Goal: Task Accomplishment & Management: Use online tool/utility

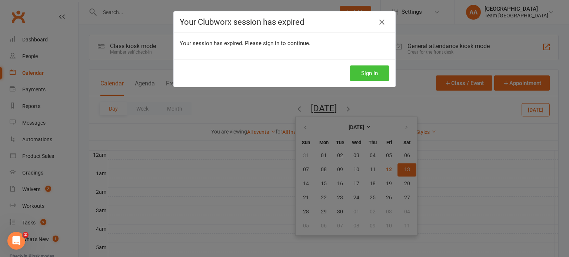
click at [369, 71] on button "Sign In" at bounding box center [370, 74] width 40 height 16
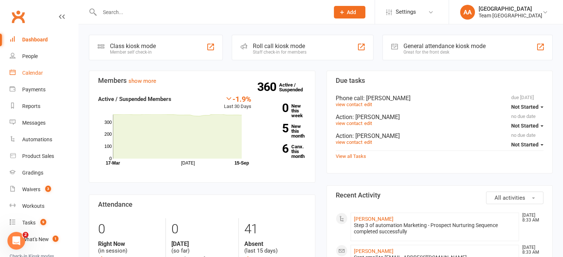
click at [31, 73] on div "Calendar" at bounding box center [32, 73] width 21 height 6
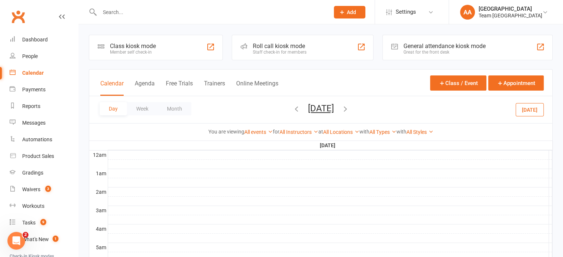
click at [321, 112] on button "[DATE]" at bounding box center [321, 108] width 26 height 10
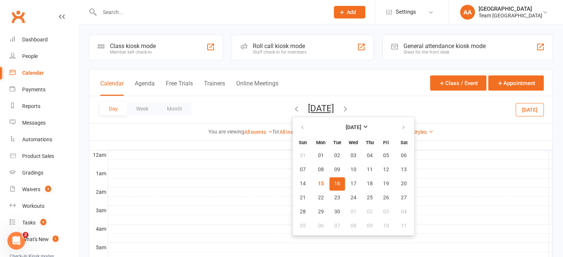
click at [334, 183] on span "16" at bounding box center [337, 184] width 6 height 6
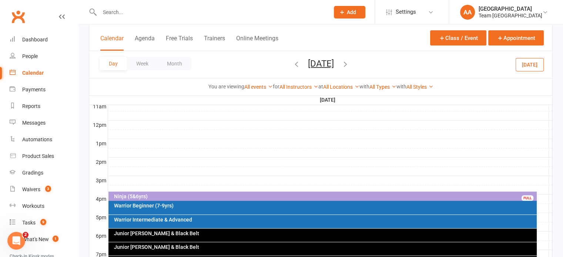
scroll to position [333, 0]
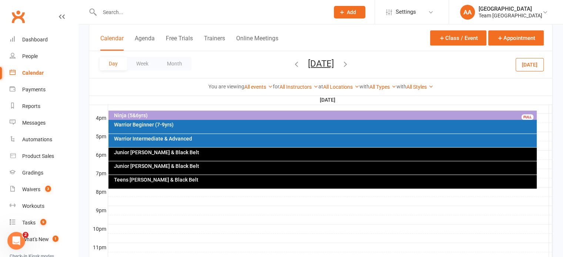
click at [180, 157] on div "Junior [PERSON_NAME] & Black Belt" at bounding box center [323, 154] width 429 height 13
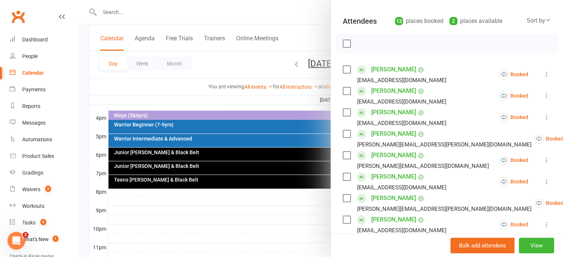
scroll to position [148, 0]
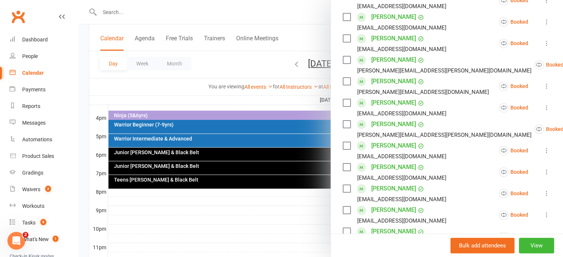
click at [161, 136] on div at bounding box center [321, 128] width 485 height 257
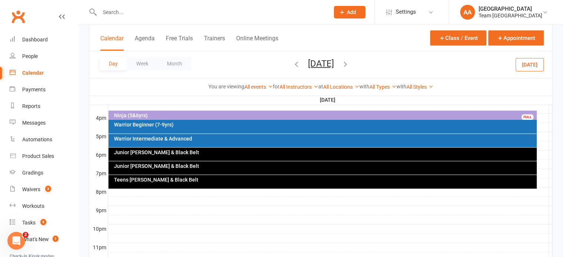
click at [161, 136] on div "Warrior Intermediate & Advanced" at bounding box center [325, 138] width 422 height 5
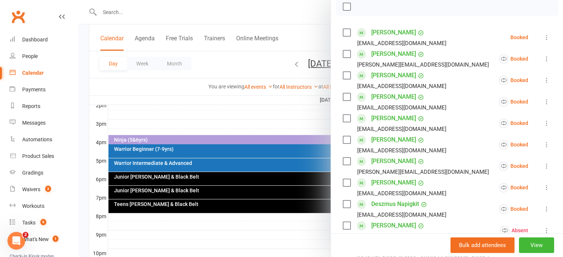
scroll to position [296, 0]
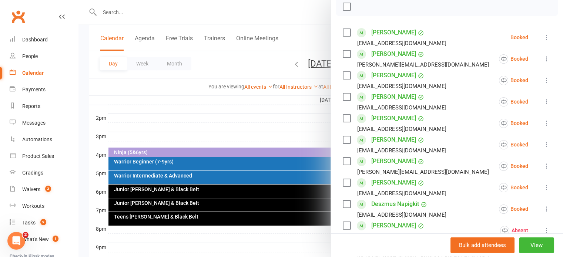
click at [142, 12] on div at bounding box center [321, 128] width 485 height 257
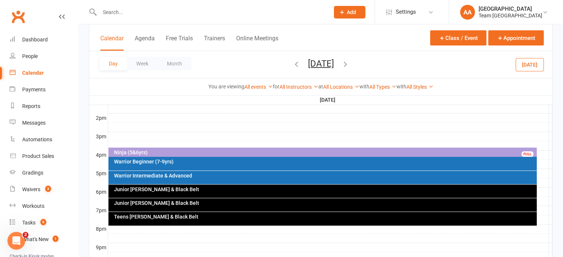
click at [126, 13] on input "text" at bounding box center [210, 12] width 227 height 10
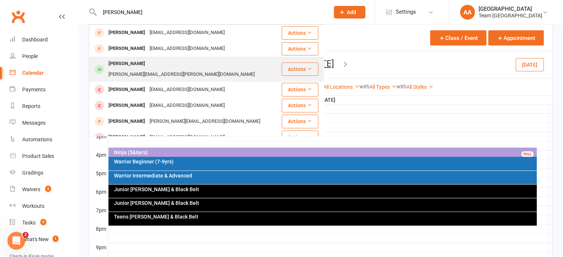
type input "zach"
click at [127, 66] on div "Zach Gibson" at bounding box center [126, 64] width 41 height 11
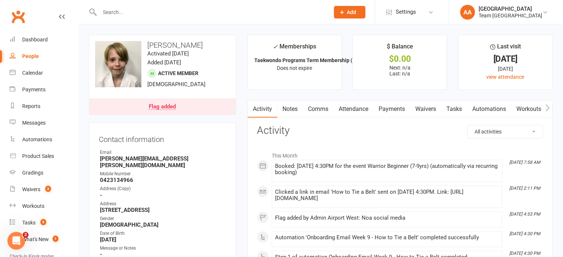
click at [127, 17] on input "text" at bounding box center [210, 12] width 227 height 10
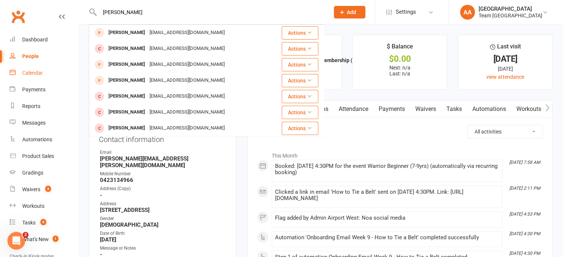
type input "zack"
click at [37, 73] on div "Calendar" at bounding box center [32, 73] width 21 height 6
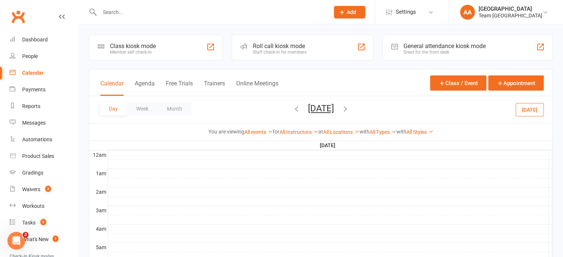
click at [131, 8] on input "text" at bounding box center [210, 12] width 227 height 10
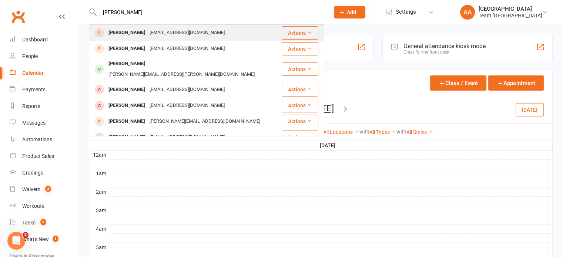
type input "zach"
click at [134, 31] on div "Zach Johnson" at bounding box center [126, 32] width 41 height 11
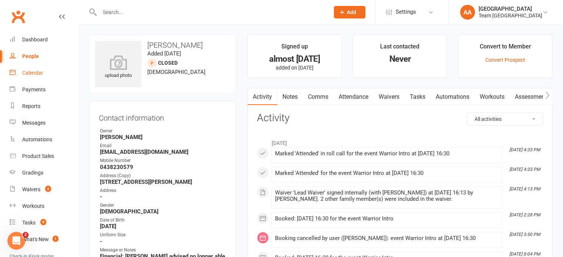
click at [35, 68] on link "Calendar" at bounding box center [44, 73] width 69 height 17
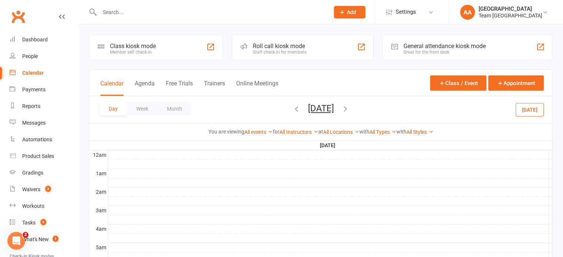
click at [328, 109] on button "[DATE]" at bounding box center [321, 108] width 26 height 10
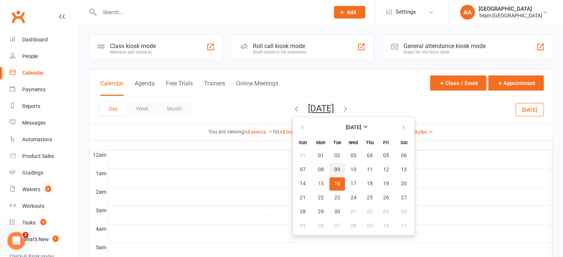
click at [334, 170] on span "09" at bounding box center [337, 170] width 6 height 6
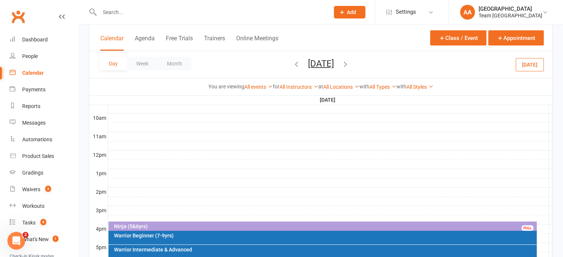
scroll to position [333, 0]
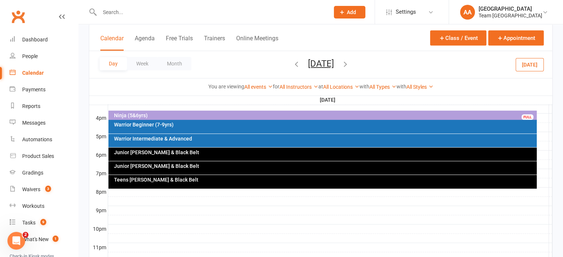
click at [180, 141] on div "Warrior Intermediate & Advanced" at bounding box center [323, 140] width 429 height 13
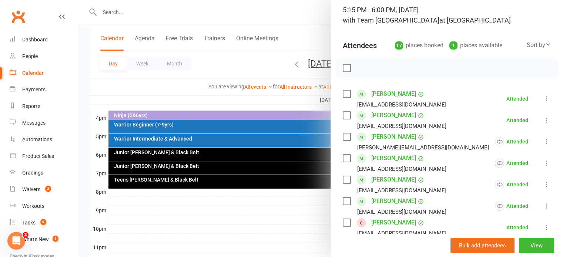
scroll to position [111, 0]
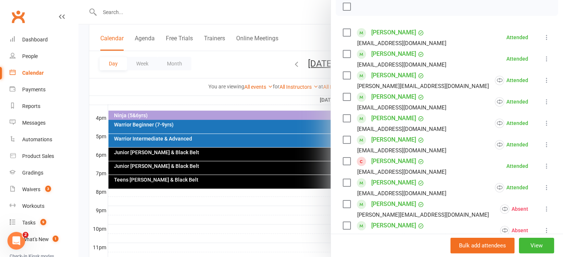
click at [390, 159] on link "Zack Harrison" at bounding box center [393, 162] width 45 height 12
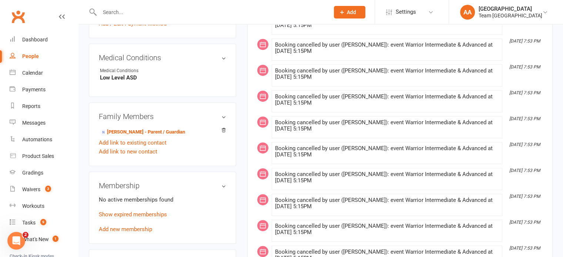
scroll to position [407, 0]
click at [126, 136] on link "Trevor Harrison - Parent / Guardian" at bounding box center [142, 132] width 85 height 8
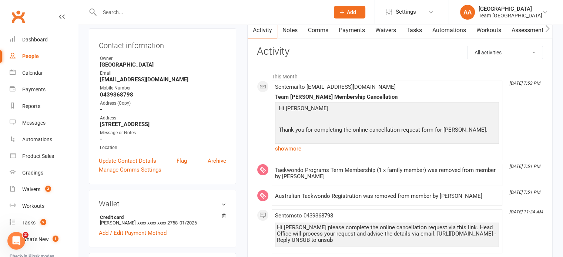
scroll to position [74, 0]
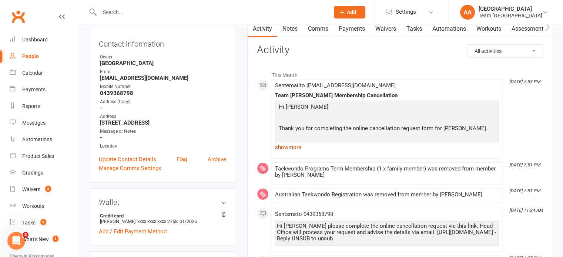
click at [286, 148] on link "show more" at bounding box center [387, 147] width 224 height 10
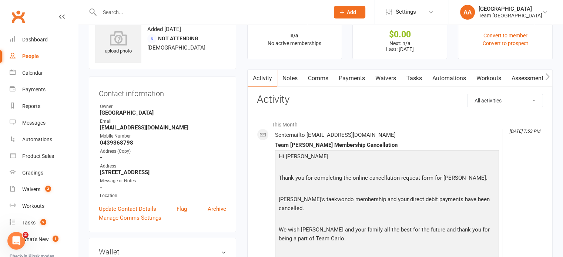
scroll to position [0, 0]
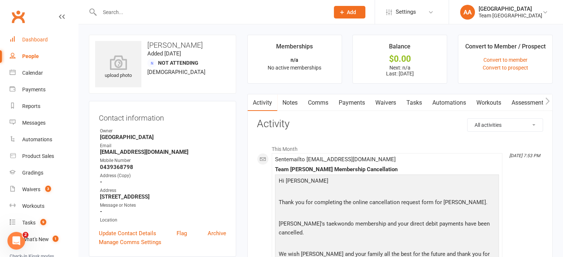
click at [34, 34] on link "Dashboard" at bounding box center [44, 39] width 69 height 17
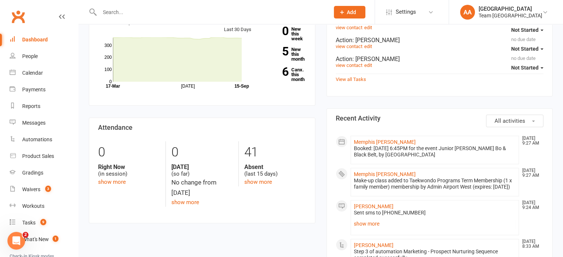
scroll to position [74, 0]
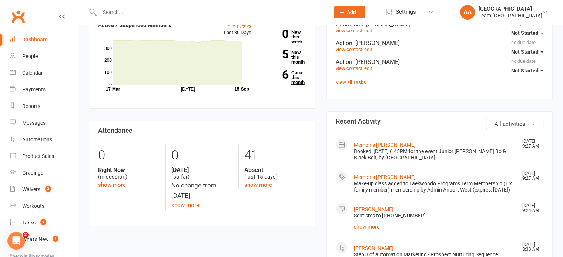
click at [295, 80] on link "6 Canx. this month" at bounding box center [285, 77] width 44 height 14
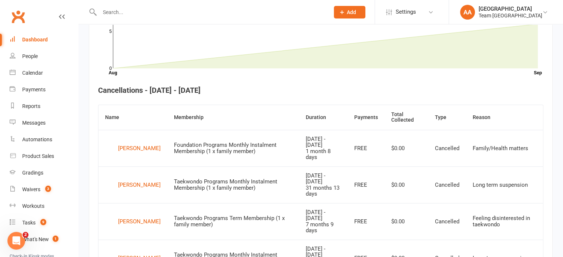
scroll to position [313, 0]
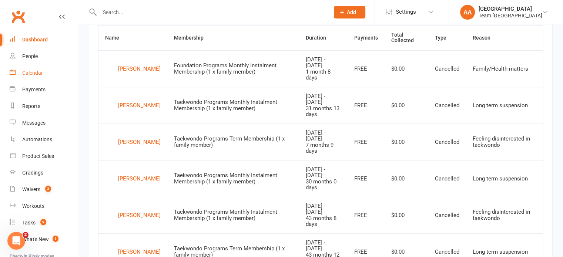
click at [30, 71] on div "Calendar" at bounding box center [32, 73] width 21 height 6
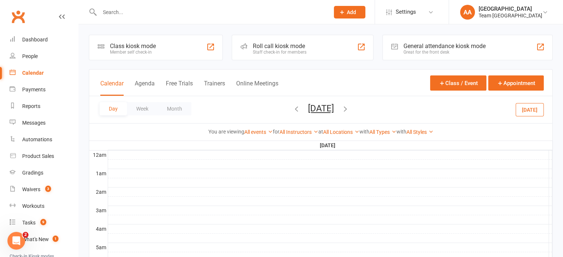
click at [330, 110] on button "Tuesday, Sep 9, 2025" at bounding box center [321, 108] width 26 height 10
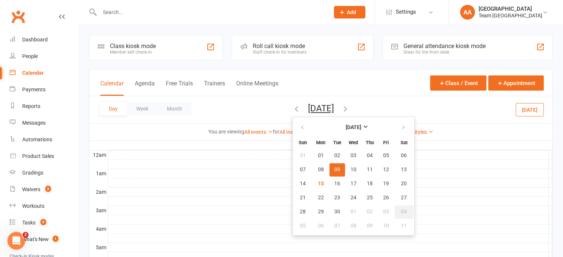
drag, startPoint x: 377, startPoint y: 207, endPoint x: 381, endPoint y: 206, distance: 4.2
click at [395, 207] on button "04" at bounding box center [404, 212] width 19 height 13
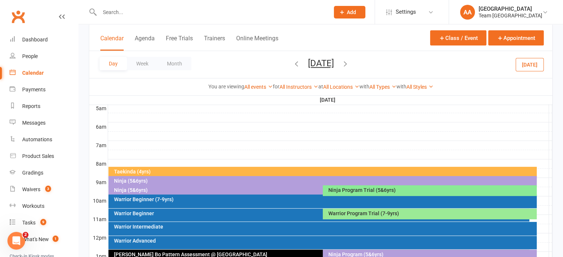
scroll to position [259, 0]
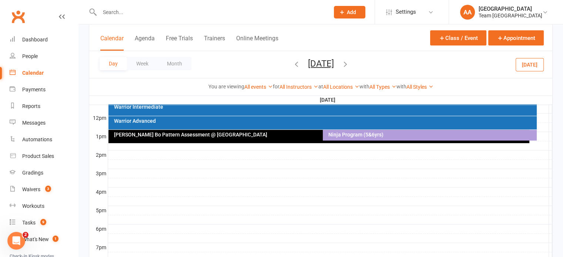
click at [259, 139] on div "[PERSON_NAME] Bo Pattern Assessment @ [GEOGRAPHIC_DATA]" at bounding box center [319, 136] width 421 height 13
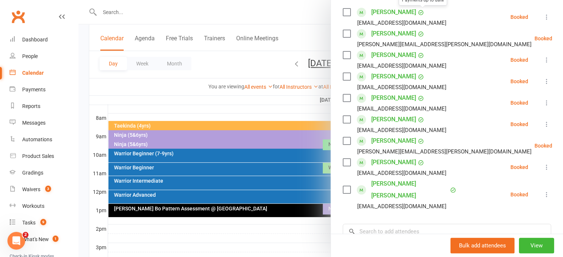
scroll to position [148, 0]
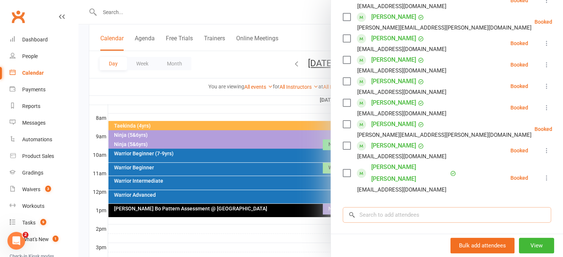
click at [399, 207] on input "search" at bounding box center [447, 215] width 209 height 16
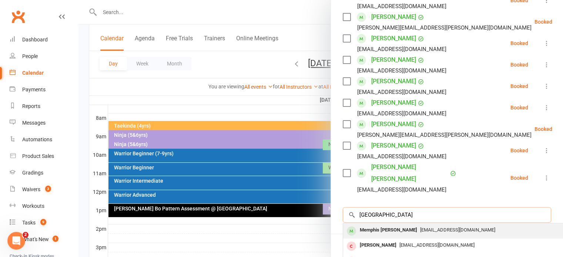
type input "[GEOGRAPHIC_DATA]"
click at [394, 225] on div "Memphis [PERSON_NAME]" at bounding box center [388, 230] width 63 height 11
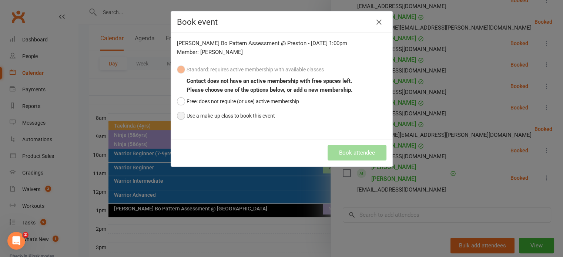
click at [179, 117] on button "Use a make-up class to book this event" at bounding box center [226, 116] width 98 height 14
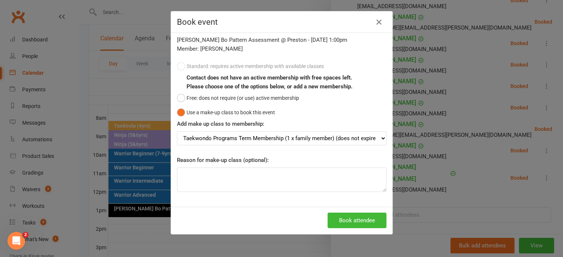
scroll to position [4, 0]
click at [346, 216] on button "Book attendee" at bounding box center [357, 221] width 59 height 16
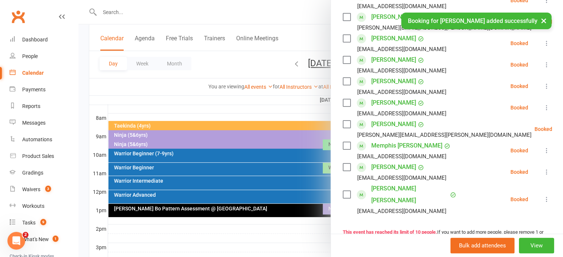
click at [304, 60] on div at bounding box center [321, 128] width 485 height 257
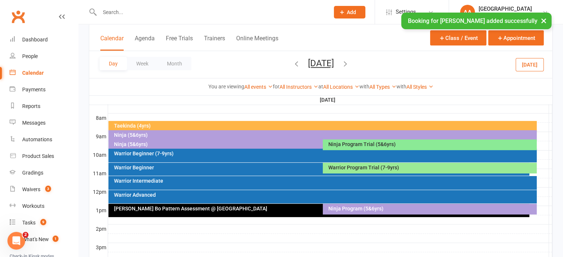
click at [308, 61] on button "Saturday, Oct 4, 2025" at bounding box center [321, 63] width 26 height 10
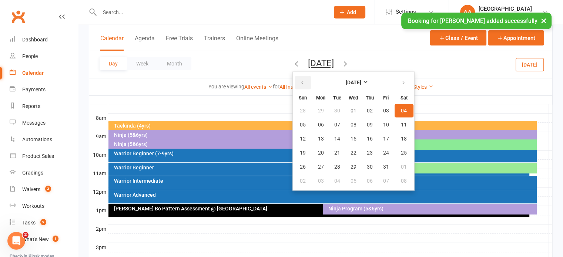
click at [300, 81] on icon "button" at bounding box center [302, 83] width 5 height 6
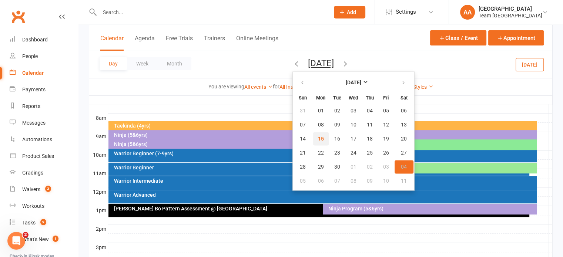
click at [318, 137] on span "15" at bounding box center [321, 139] width 6 height 6
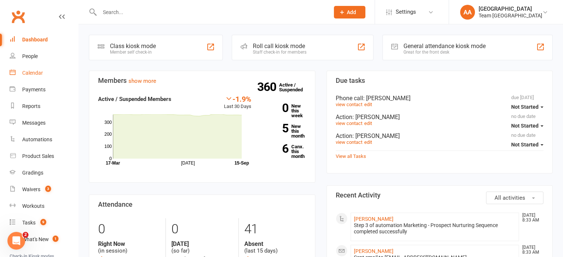
click at [32, 72] on div "Calendar" at bounding box center [32, 73] width 21 height 6
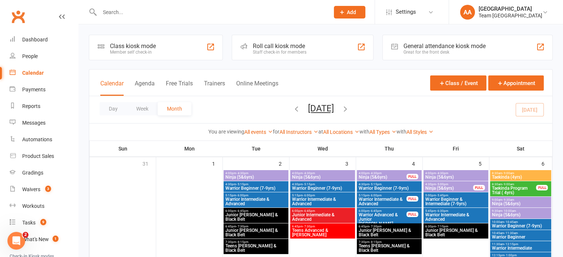
click at [114, 11] on input "text" at bounding box center [210, 12] width 227 height 10
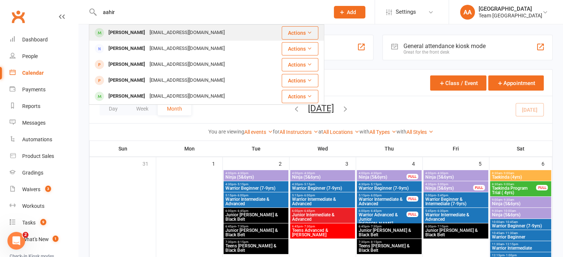
type input "aahir"
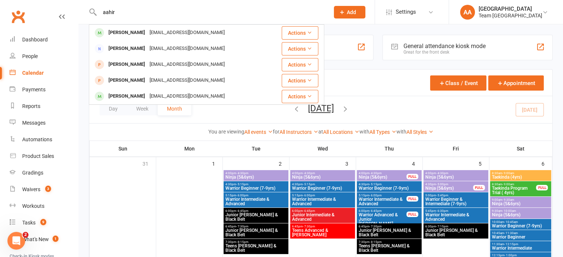
click at [121, 34] on div "[PERSON_NAME]" at bounding box center [126, 32] width 41 height 11
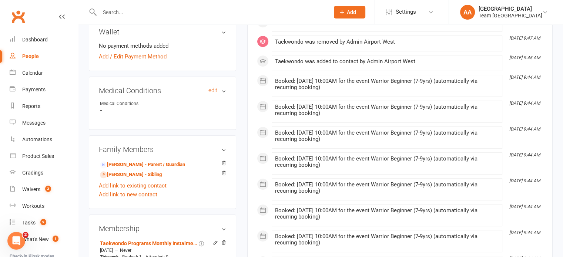
scroll to position [370, 0]
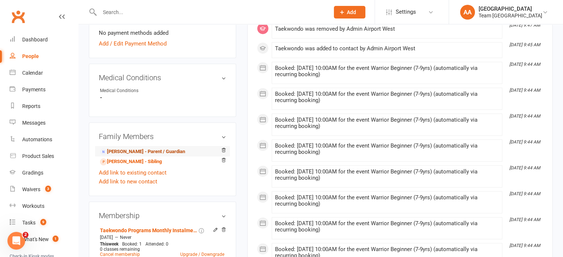
click at [148, 151] on link "[PERSON_NAME] - Parent / Guardian" at bounding box center [142, 152] width 85 height 8
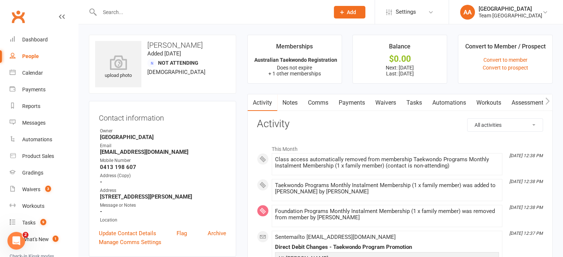
click at [322, 103] on link "Comms" at bounding box center [318, 102] width 31 height 17
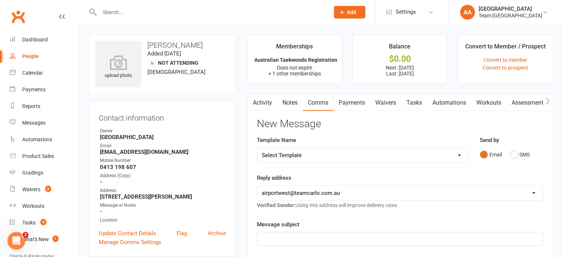
click at [330, 159] on select "Select Template [SMS] Direct Debit - AT Payment Reminder SMS [SMS] Direct Debit…" at bounding box center [362, 155] width 211 height 15
select select "17"
click at [257, 148] on select "Select Template [SMS] Direct Debit - AT Payment Reminder SMS [SMS] Direct Debit…" at bounding box center [362, 155] width 211 height 15
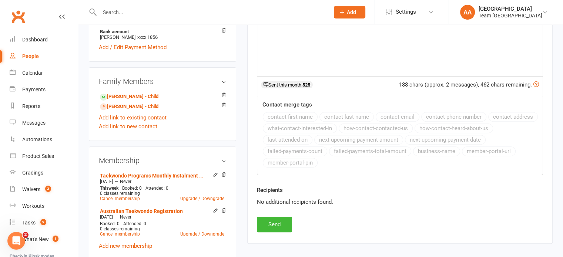
scroll to position [370, 0]
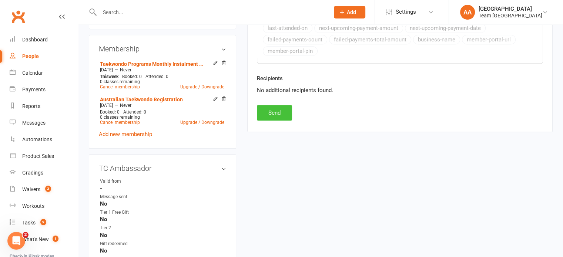
click at [273, 109] on button "Send" at bounding box center [274, 113] width 35 height 16
select select
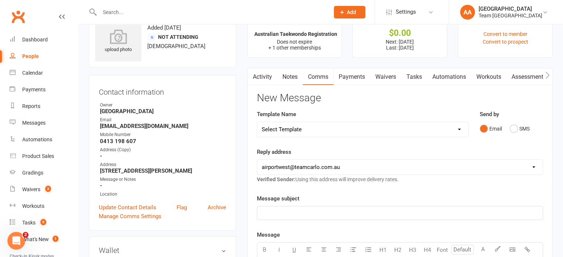
scroll to position [0, 0]
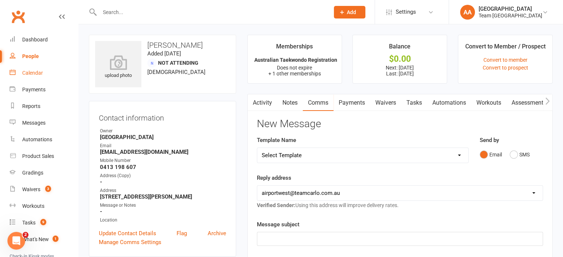
click at [34, 71] on div "Calendar" at bounding box center [32, 73] width 21 height 6
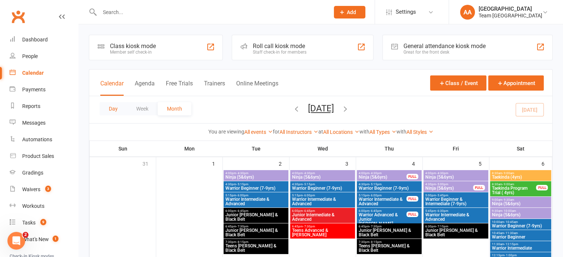
click at [117, 108] on button "Day" at bounding box center [113, 108] width 27 height 13
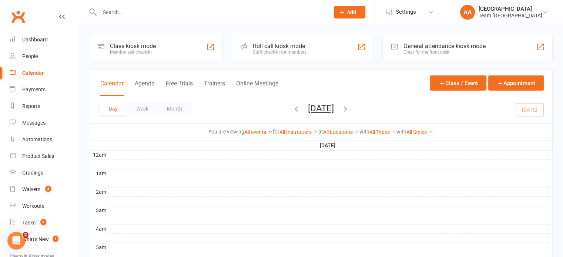
click at [316, 108] on button "[DATE]" at bounding box center [321, 108] width 26 height 10
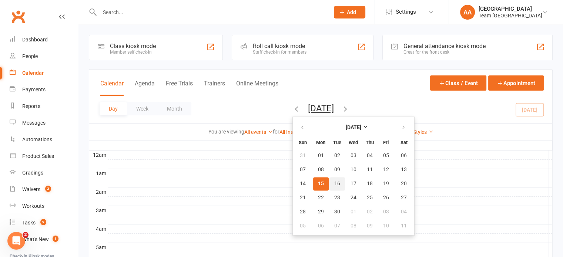
click at [334, 184] on span "16" at bounding box center [337, 184] width 6 height 6
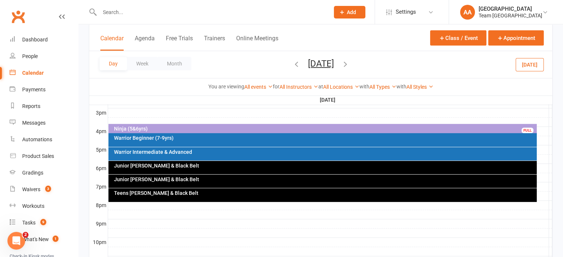
scroll to position [333, 0]
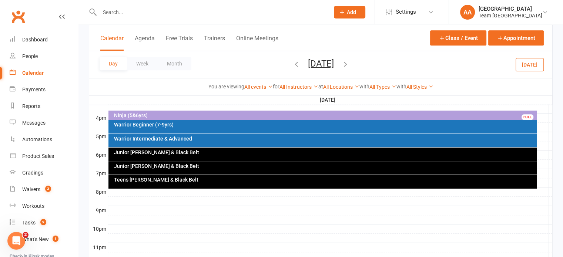
click at [153, 167] on div "Junior [PERSON_NAME] & Black Belt" at bounding box center [325, 166] width 422 height 5
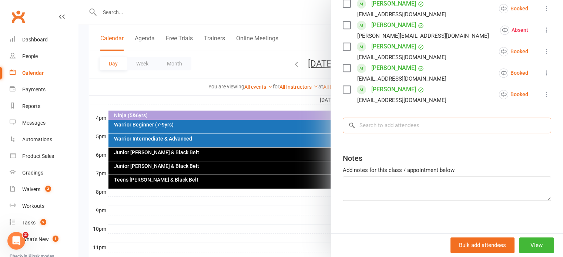
click at [373, 130] on input "search" at bounding box center [447, 126] width 209 height 16
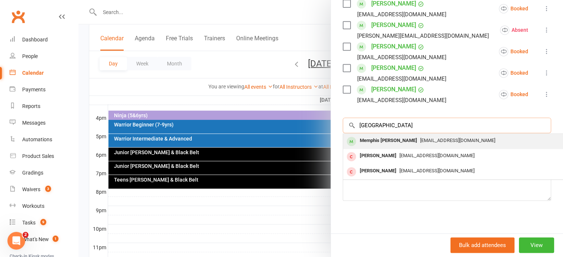
type input "[GEOGRAPHIC_DATA]"
click at [375, 139] on div "Memphis [PERSON_NAME]" at bounding box center [388, 141] width 63 height 11
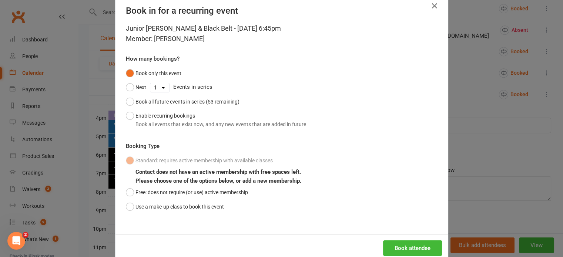
scroll to position [32, 0]
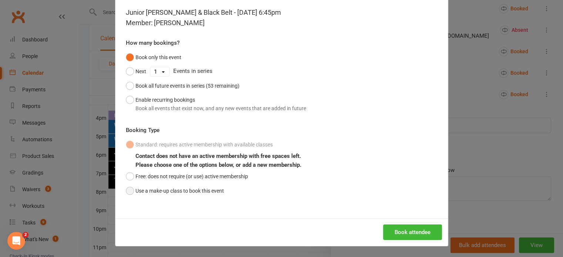
click at [126, 193] on button "Use a make-up class to book this event" at bounding box center [175, 191] width 98 height 14
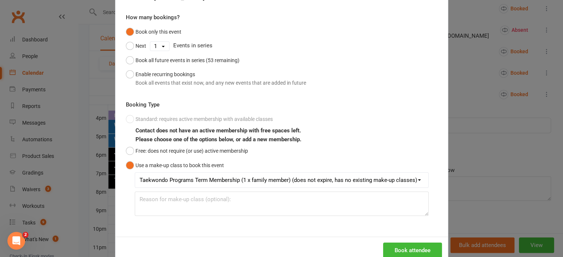
scroll to position [76, 0]
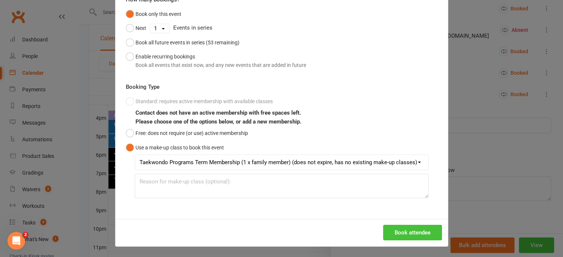
click at [403, 233] on button "Book attendee" at bounding box center [412, 233] width 59 height 16
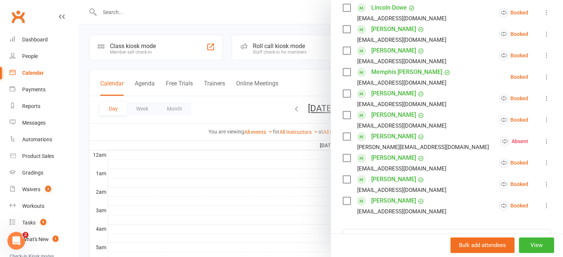
scroll to position [0, 0]
